Goal: Task Accomplishment & Management: Manage account settings

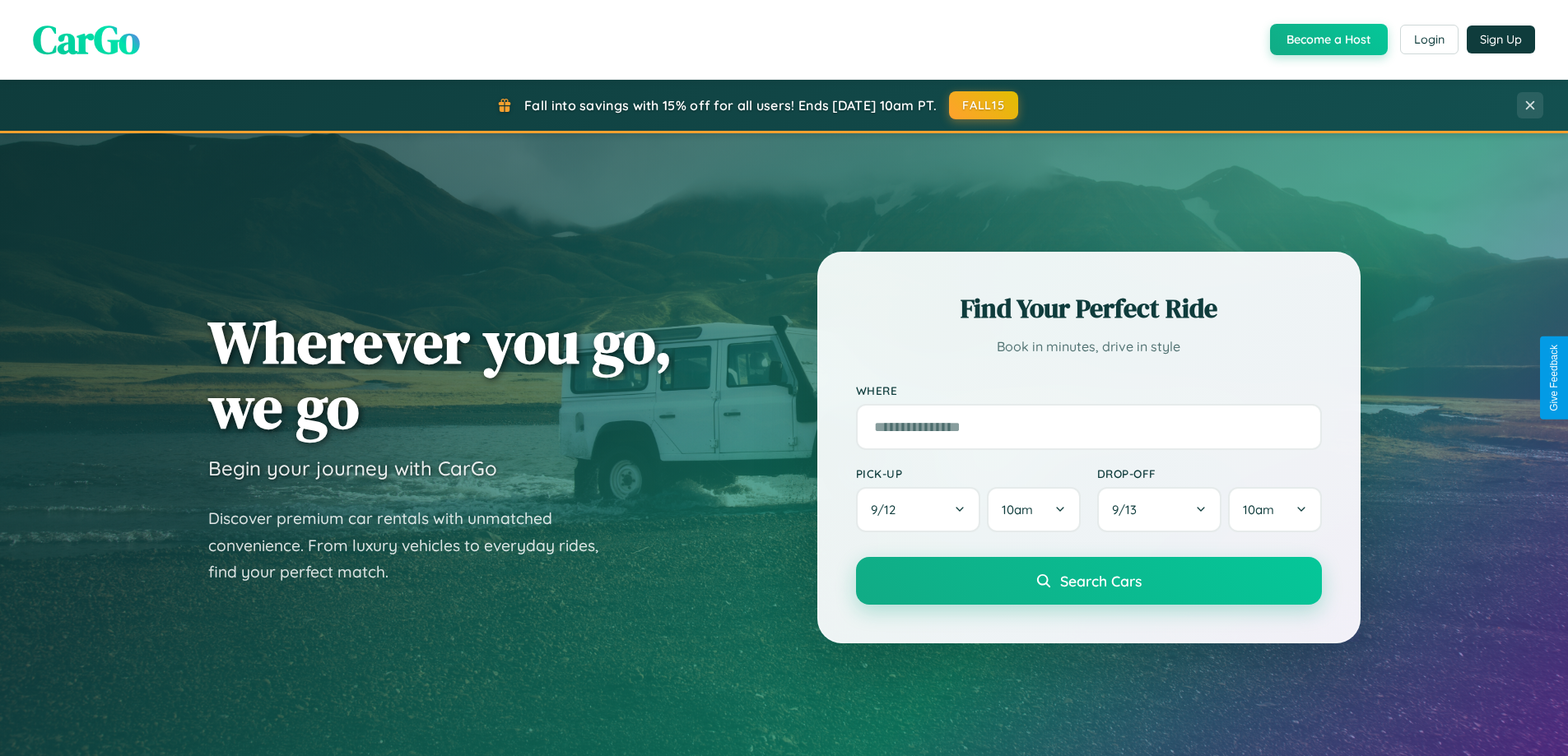
scroll to position [709, 0]
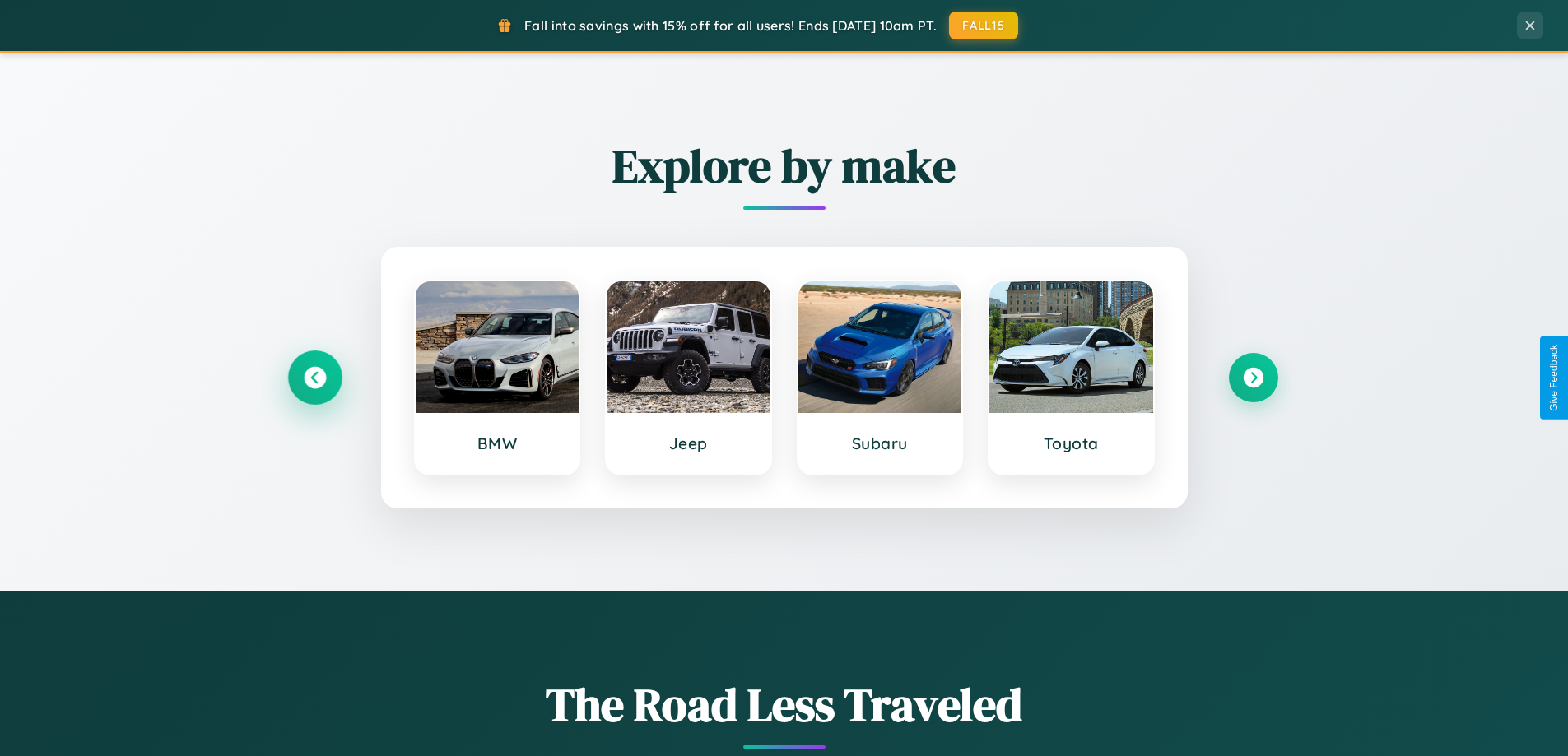
click at [314, 378] on icon at bounding box center [314, 378] width 22 height 22
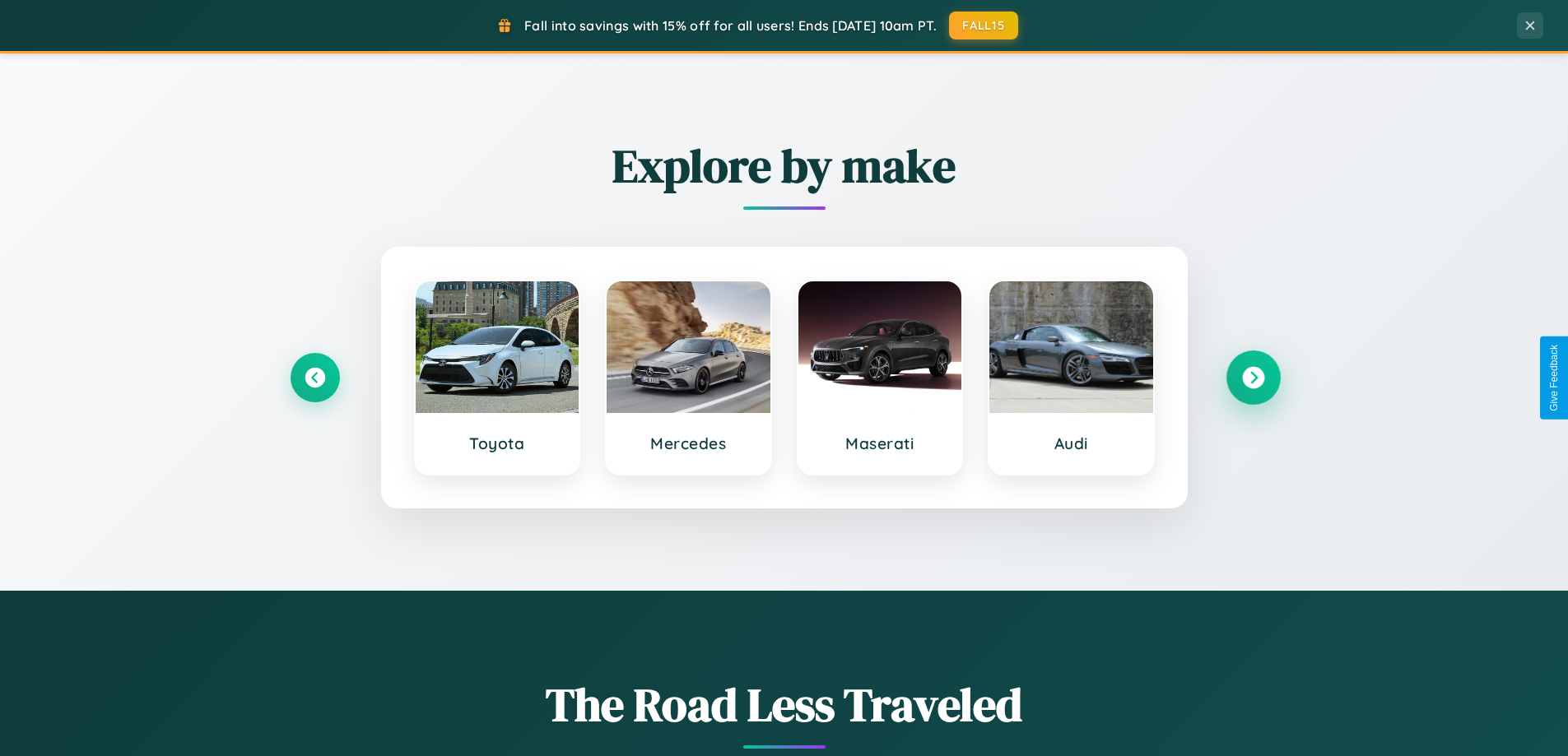
click at [1253, 378] on icon at bounding box center [1253, 378] width 22 height 22
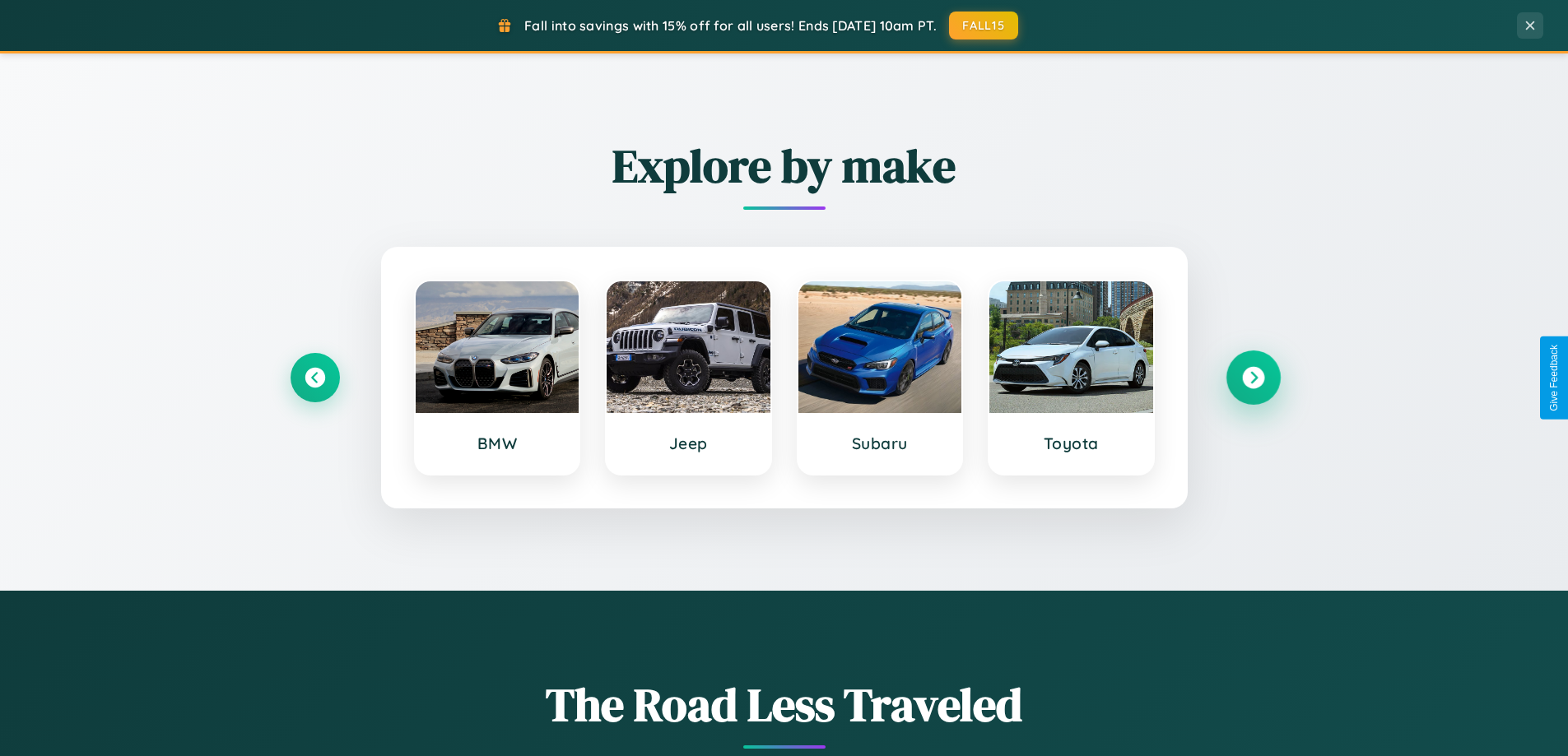
click at [1253, 378] on icon at bounding box center [1253, 378] width 22 height 22
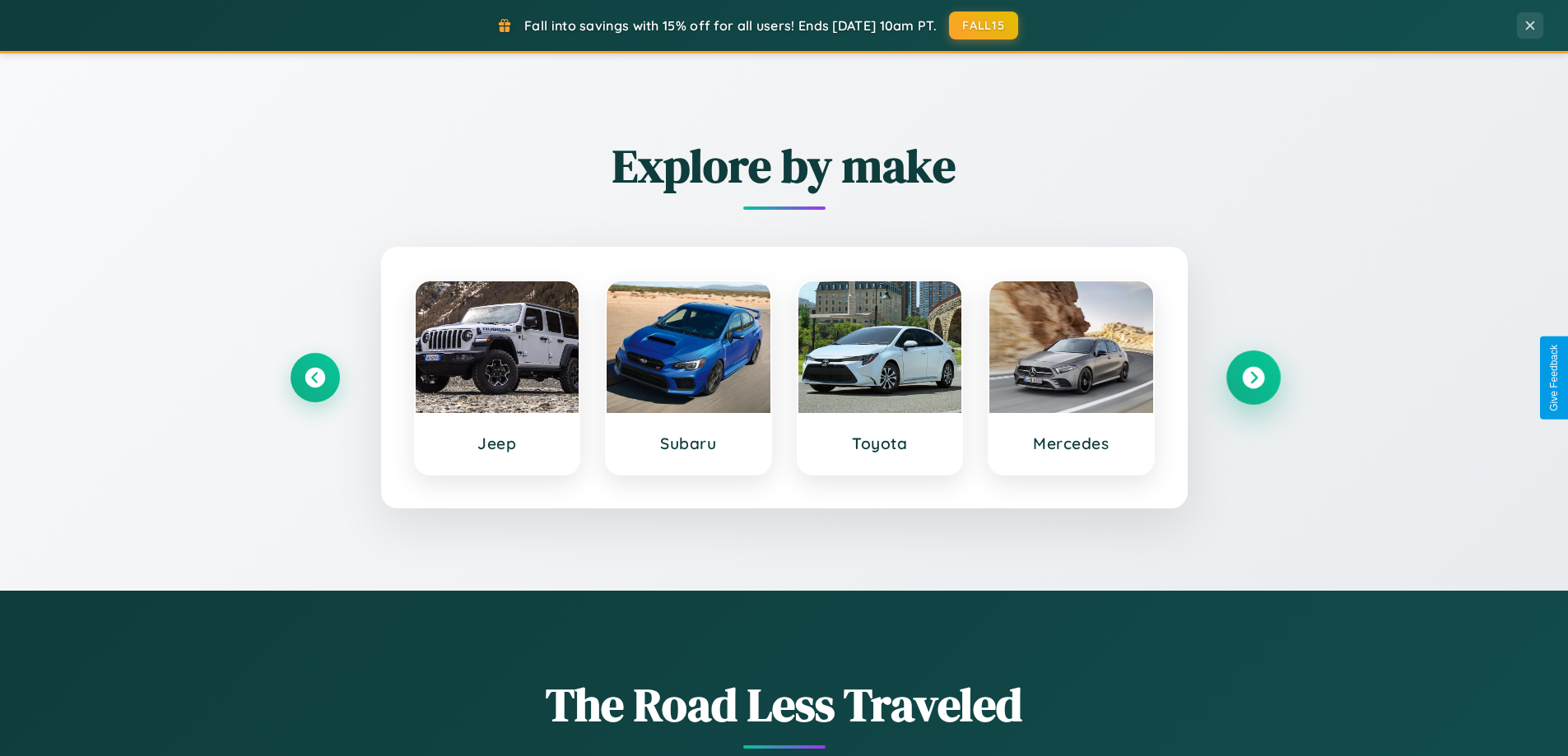
click at [1253, 378] on icon at bounding box center [1253, 378] width 22 height 22
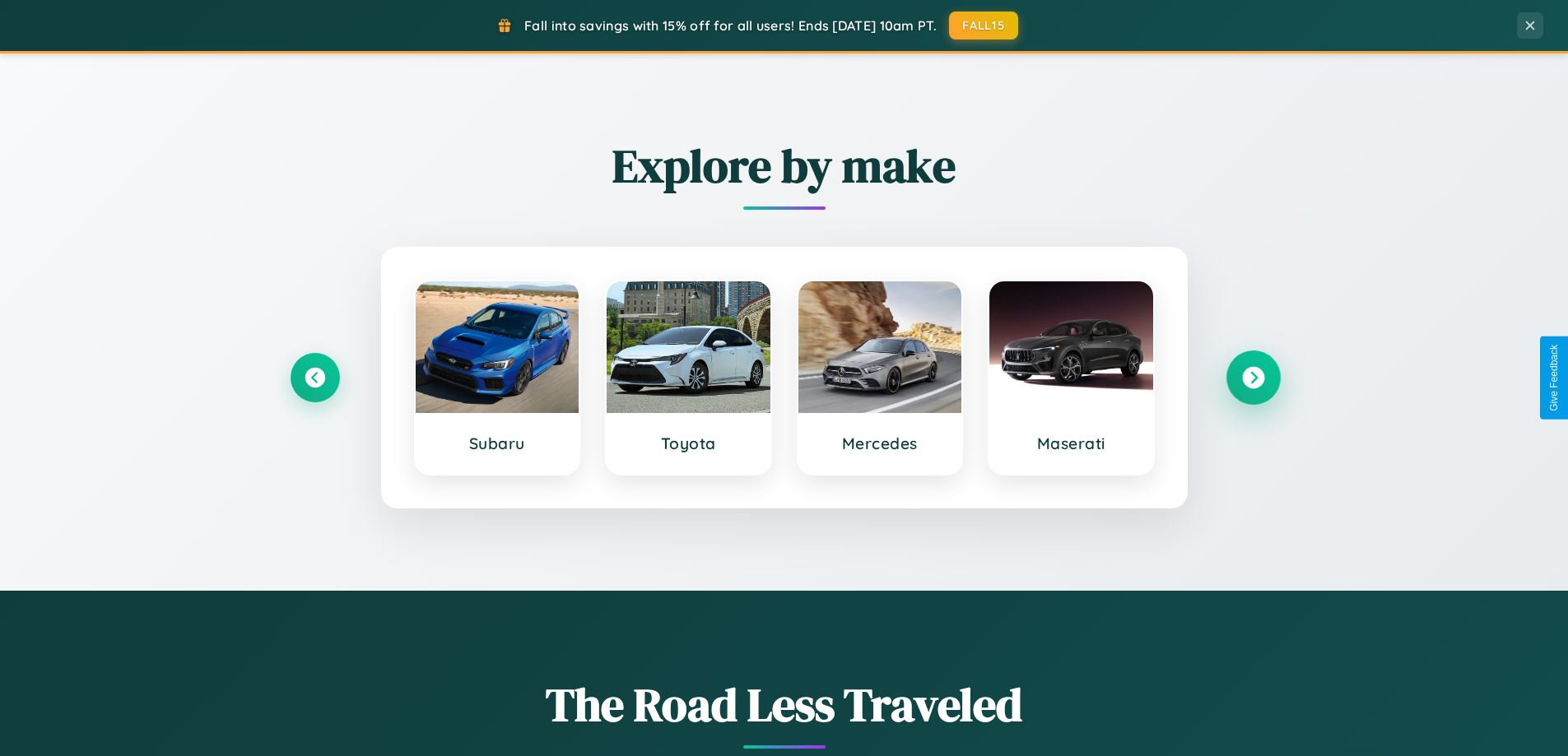
click at [1253, 378] on icon at bounding box center [1253, 378] width 22 height 22
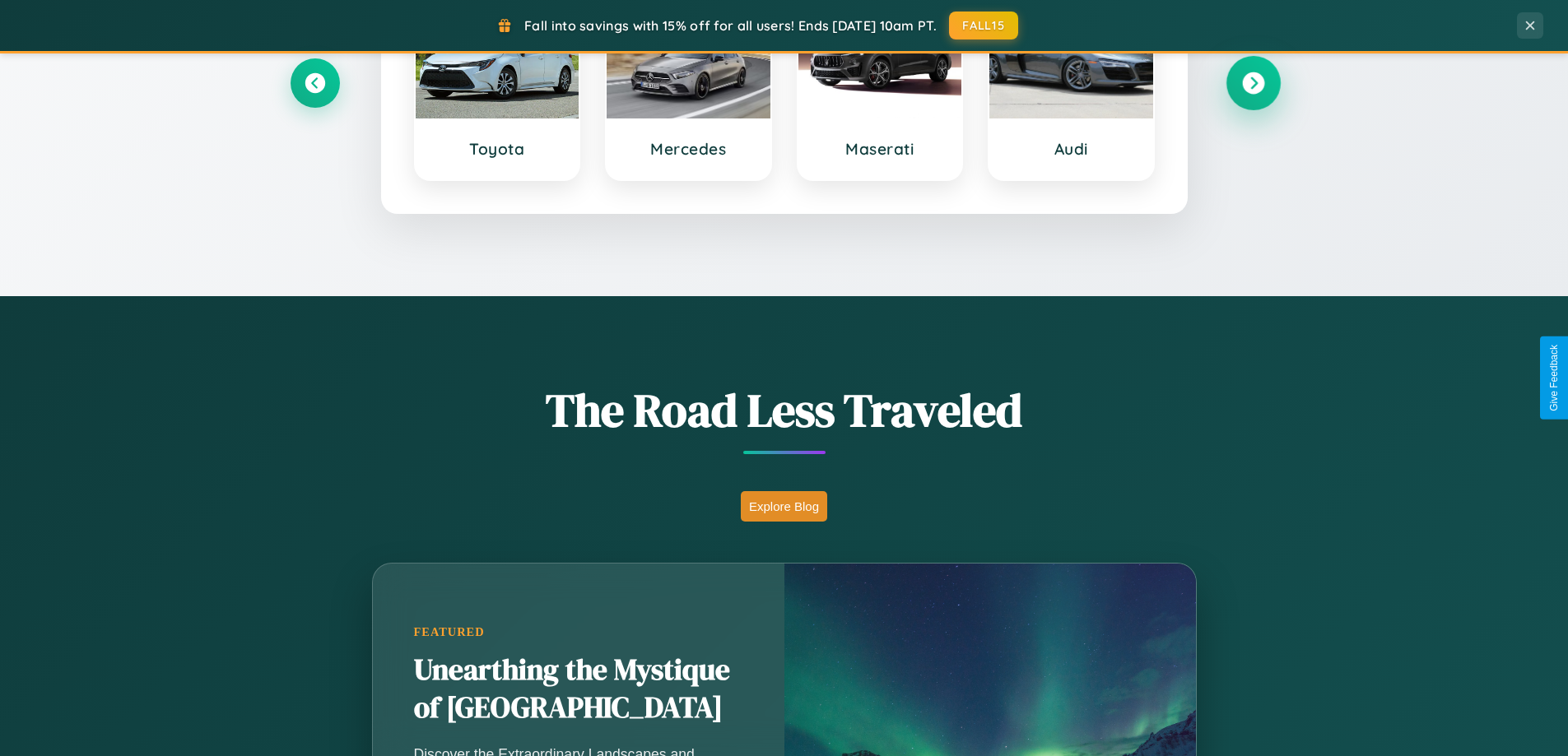
scroll to position [1132, 0]
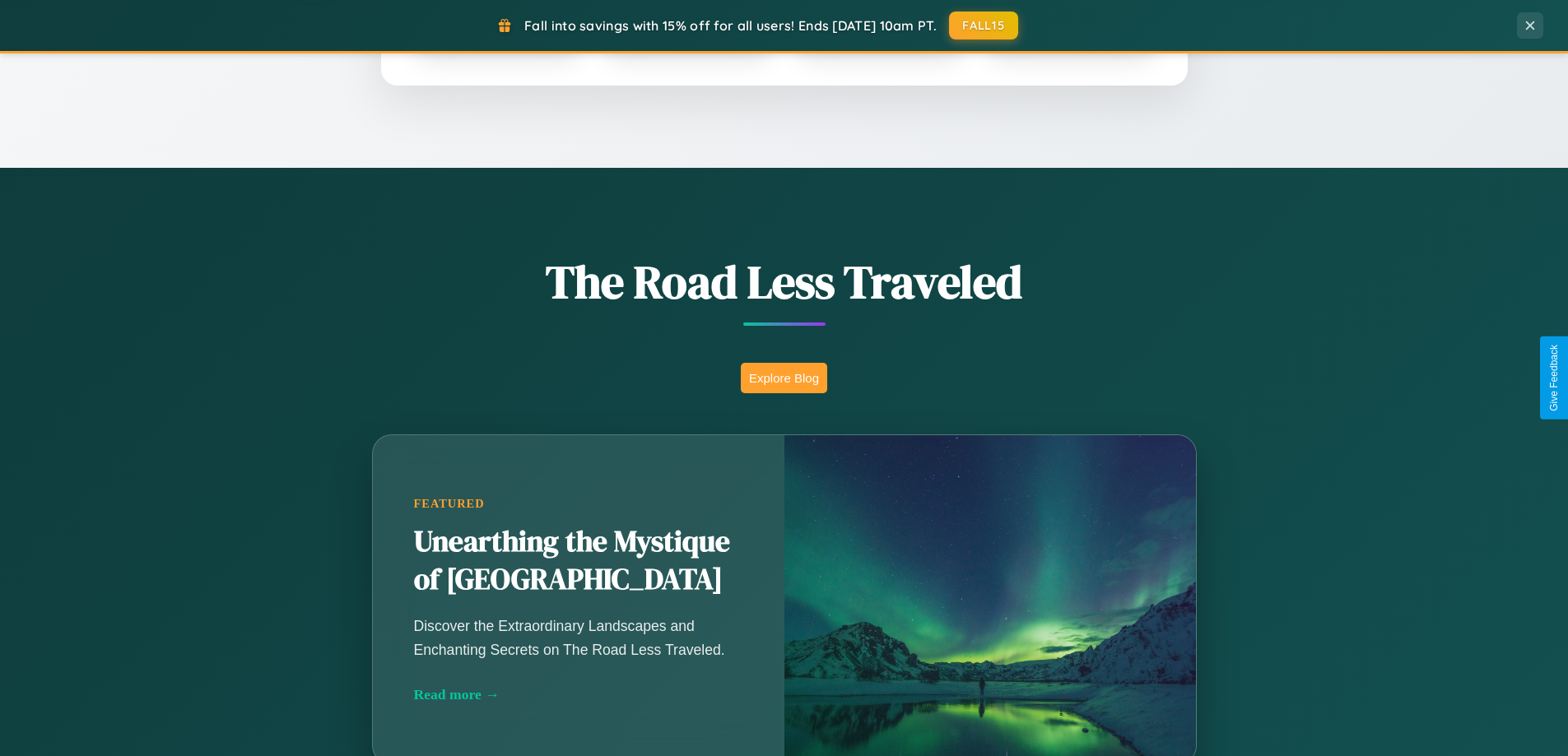
click at [783, 378] on button "Explore Blog" at bounding box center [784, 378] width 86 height 31
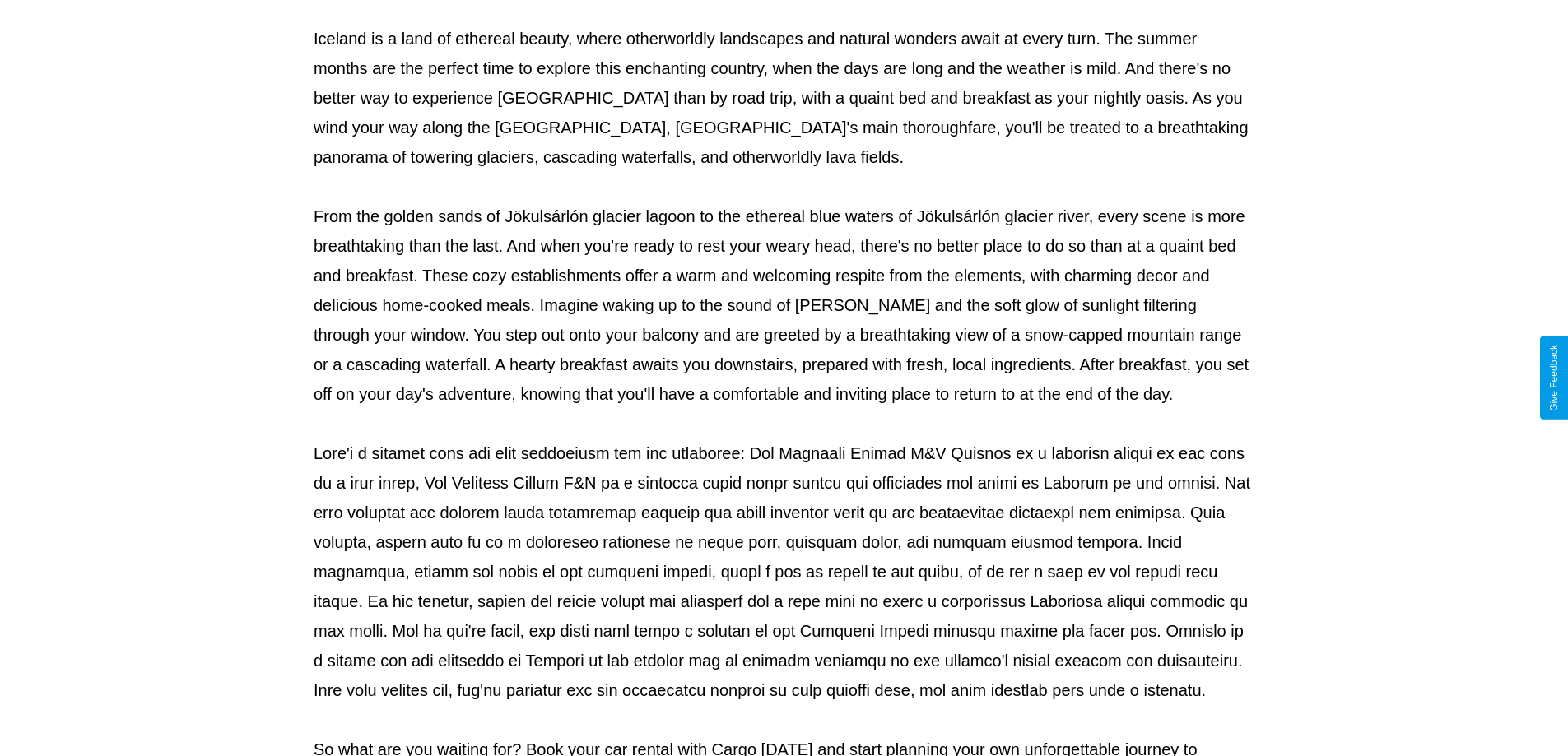
scroll to position [532, 0]
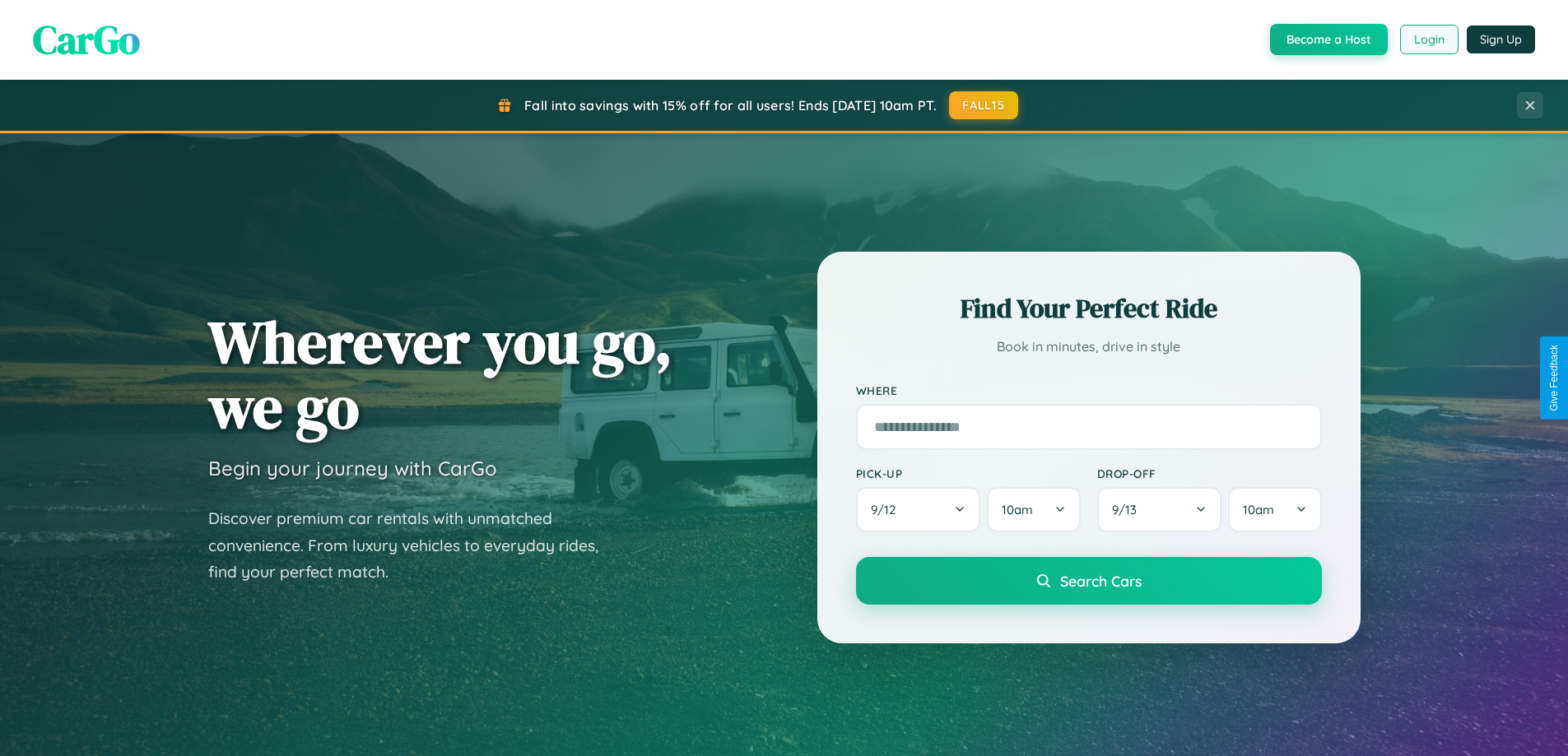
click at [1428, 40] on button "Login" at bounding box center [1429, 39] width 58 height 30
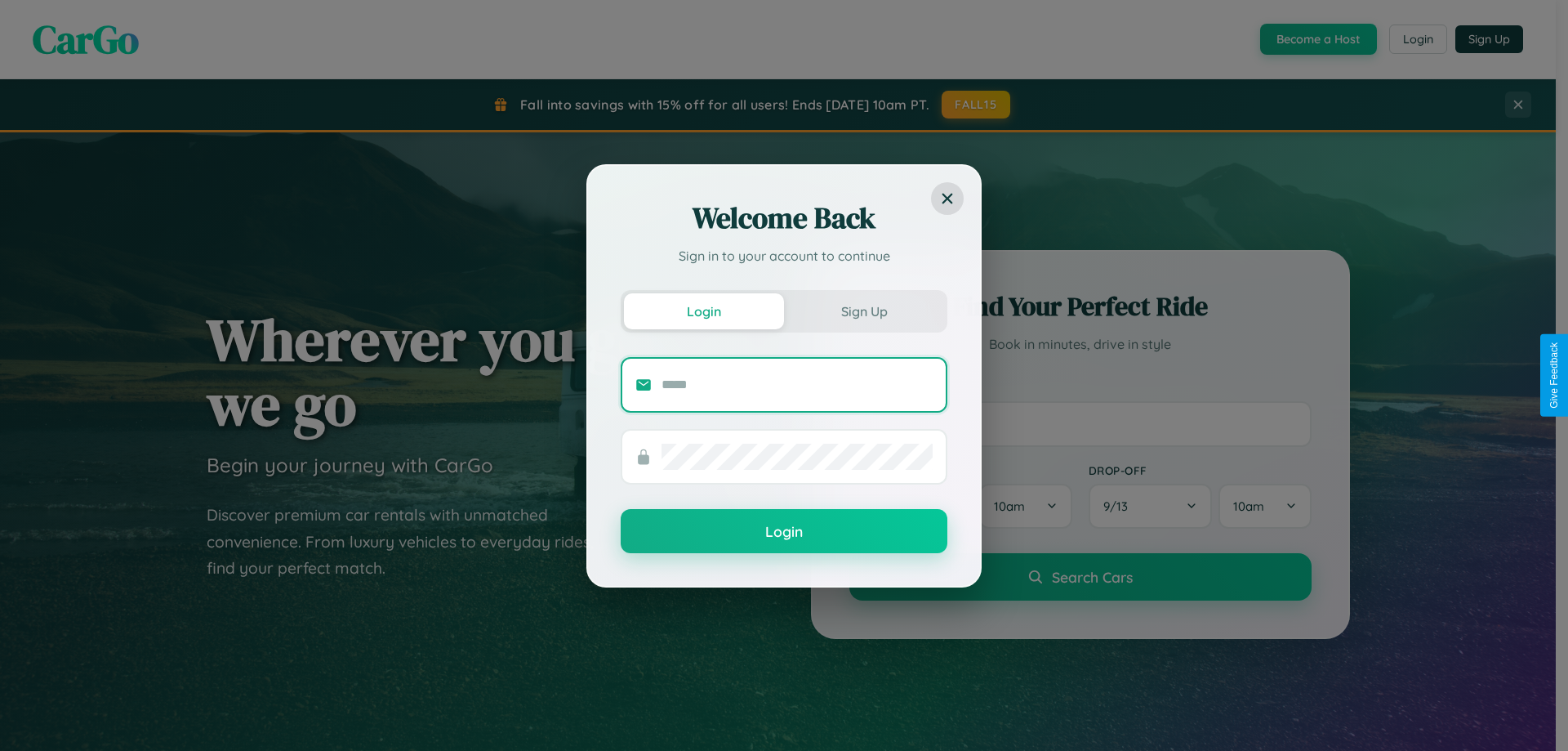
click at [797, 384] on input "text" at bounding box center [797, 384] width 271 height 26
type input "**********"
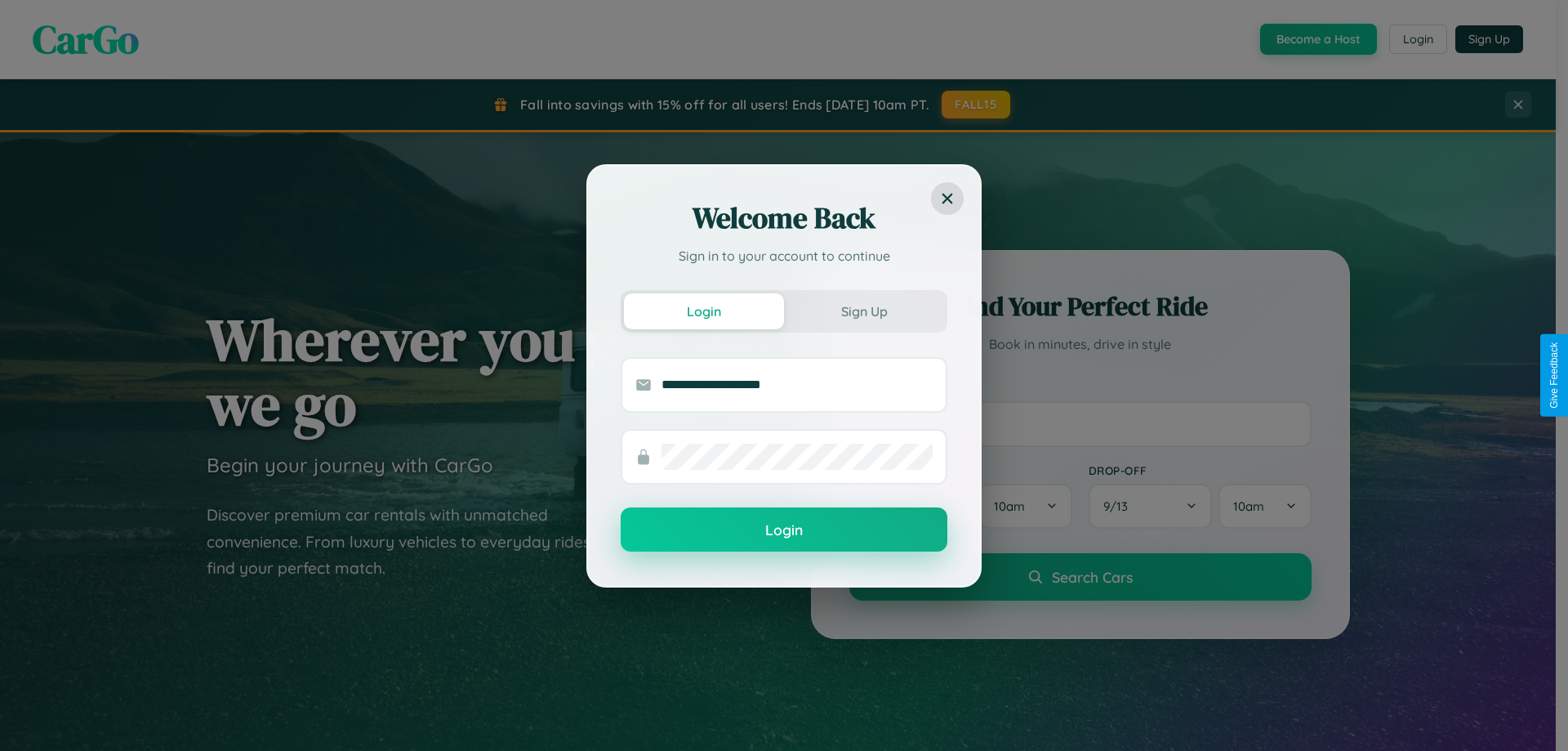
click at [784, 531] on button "Login" at bounding box center [784, 529] width 327 height 44
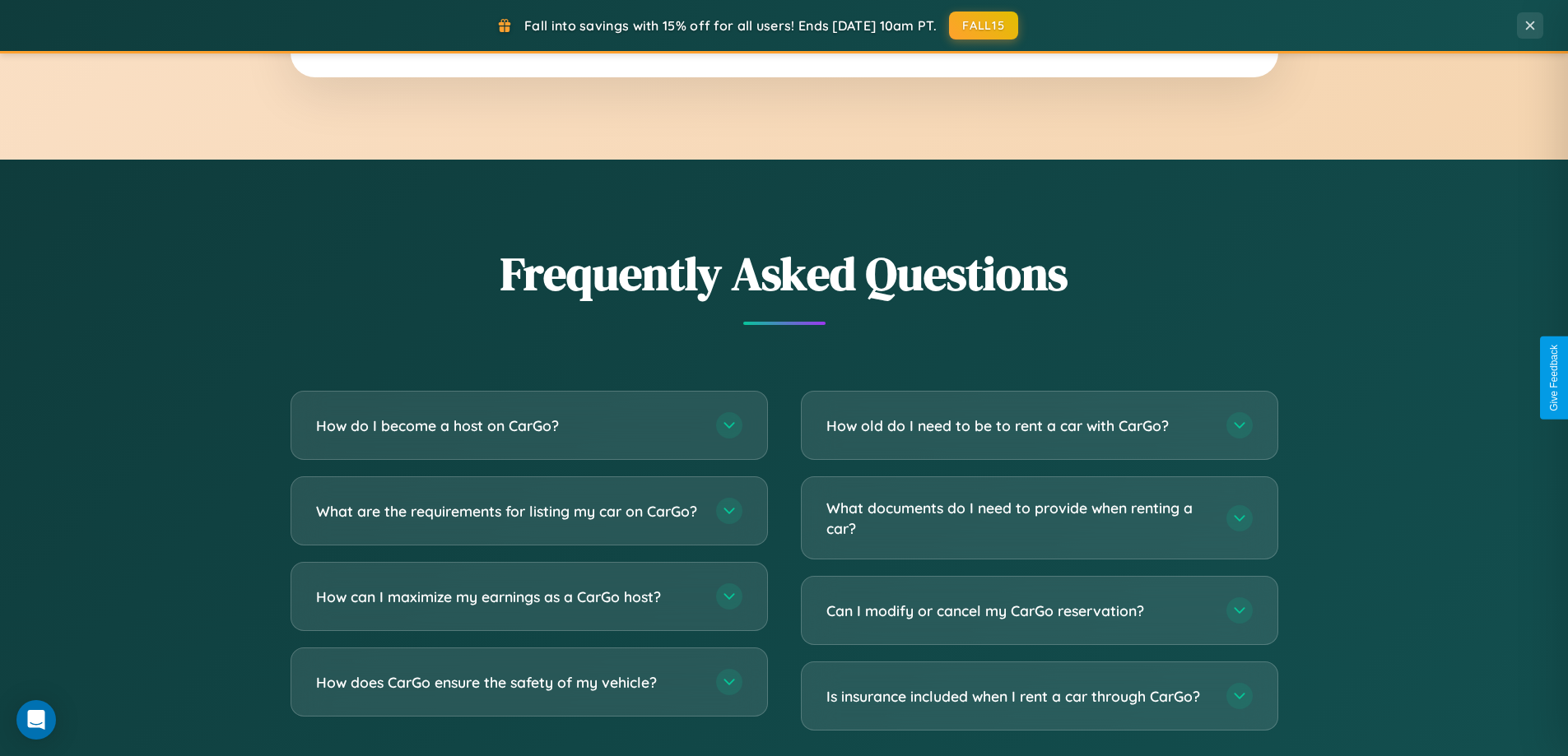
scroll to position [48, 0]
